Goal: Information Seeking & Learning: Learn about a topic

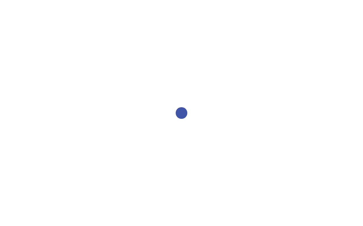
select select "2bed604d-1099-4043-b1bc-2365e8740244"
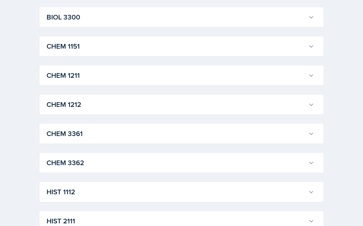
click at [128, 158] on h3 "CHEM 3362" at bounding box center [177, 162] width 260 height 10
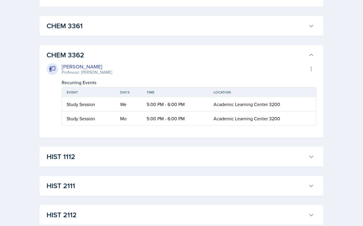
scroll to position [358, 0]
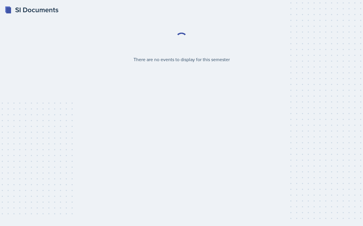
select select "2bed604d-1099-4043-b1bc-2365e8740244"
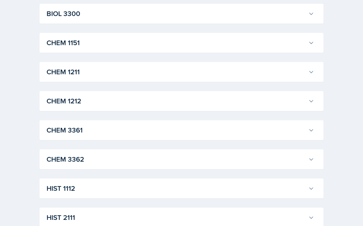
scroll to position [245, 0]
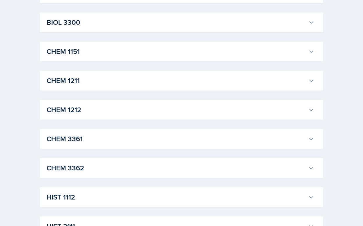
click at [136, 168] on h3 "CHEM 3362" at bounding box center [177, 168] width 260 height 10
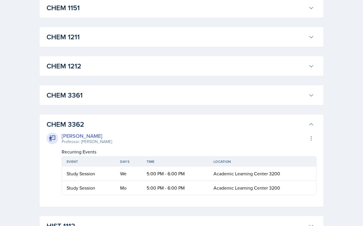
scroll to position [294, 0]
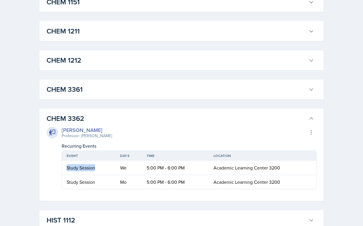
drag, startPoint x: 65, startPoint y: 167, endPoint x: 105, endPoint y: 166, distance: 39.3
click at [105, 166] on td "Study Session" at bounding box center [89, 168] width 54 height 14
click at [105, 166] on div "Study Session" at bounding box center [89, 167] width 44 height 7
